Goal: Information Seeking & Learning: Understand process/instructions

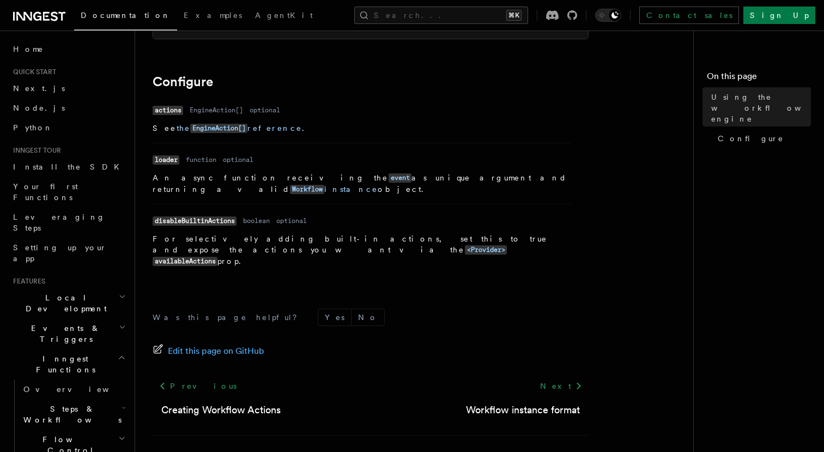
scroll to position [396, 0]
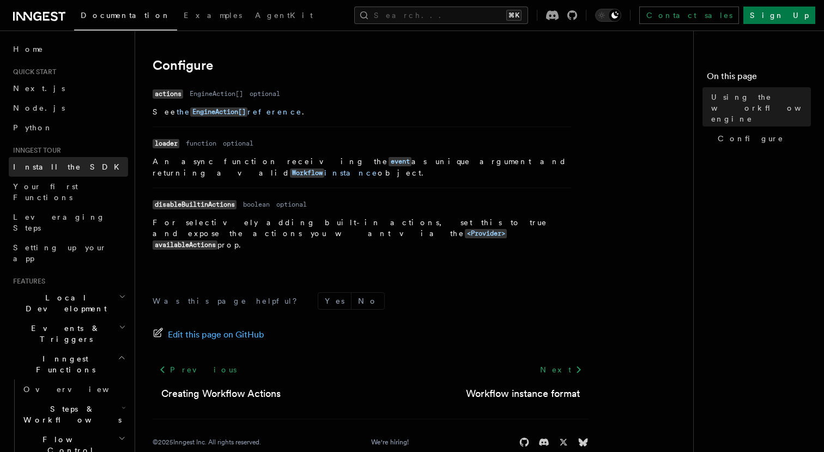
click at [42, 171] on span "Install the SDK" at bounding box center [69, 166] width 113 height 9
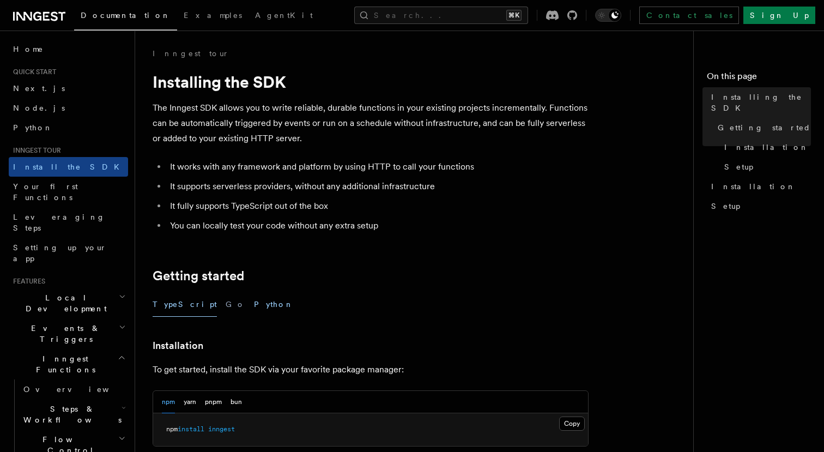
click at [254, 303] on button "Python" at bounding box center [274, 304] width 40 height 25
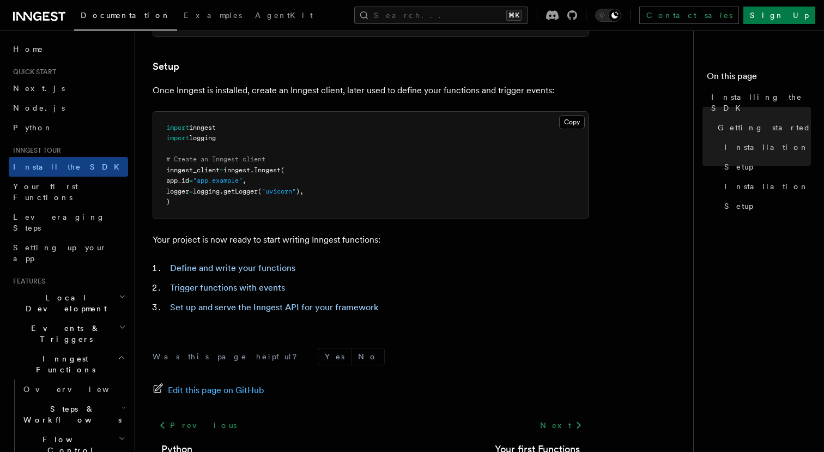
scroll to position [394, 0]
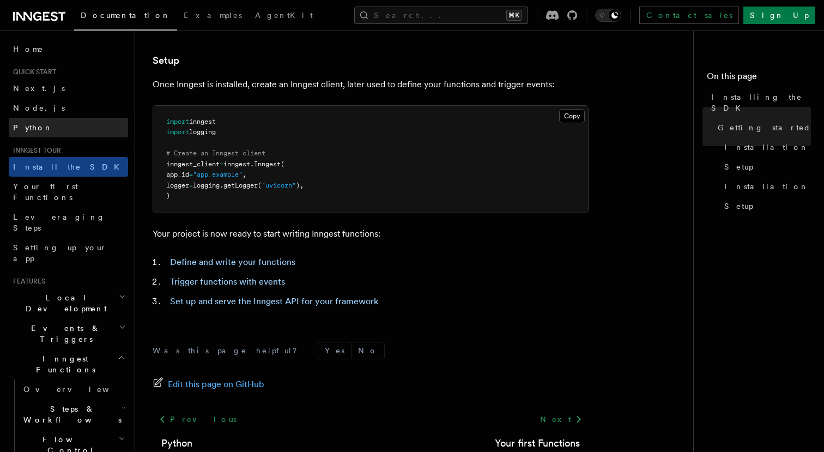
click at [31, 127] on span "Python" at bounding box center [33, 127] width 40 height 9
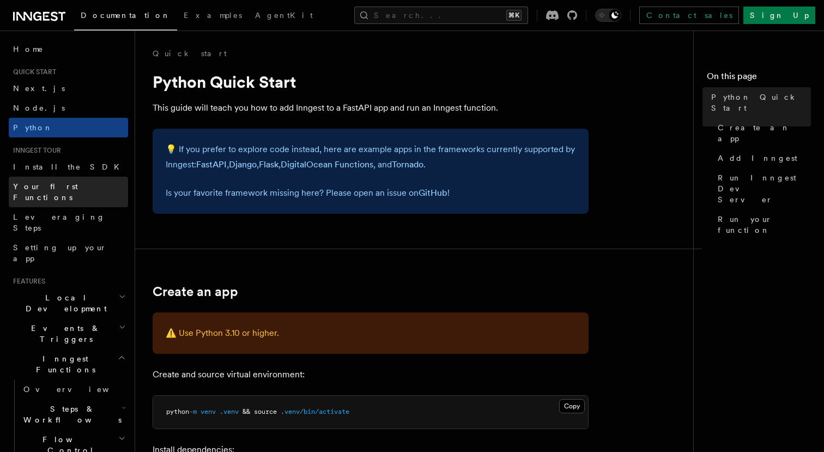
click at [66, 187] on span "Your first Functions" at bounding box center [45, 192] width 65 height 20
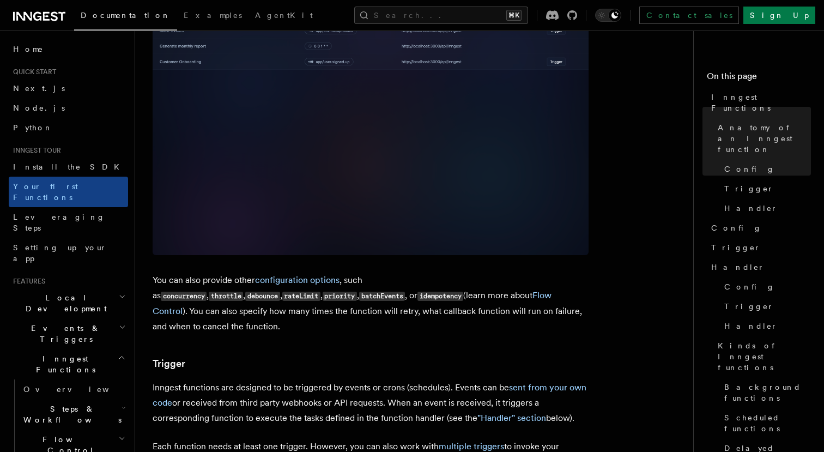
scroll to position [921, 0]
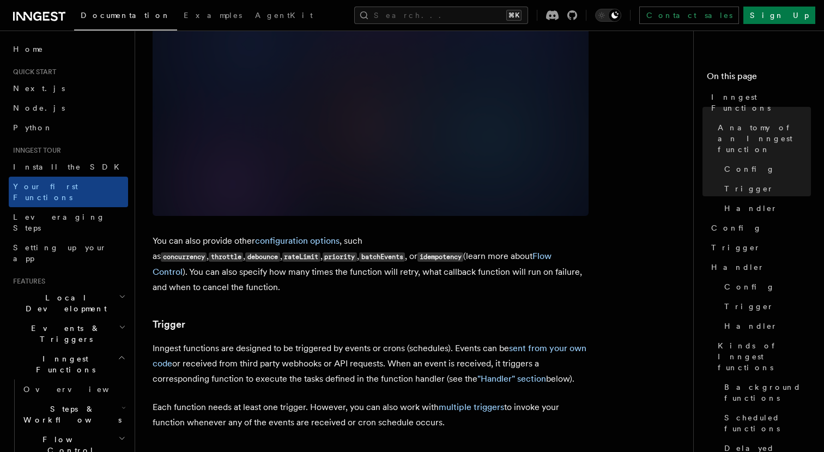
click at [37, 9] on link at bounding box center [39, 15] width 52 height 15
